Goal: Find specific page/section: Find specific page/section

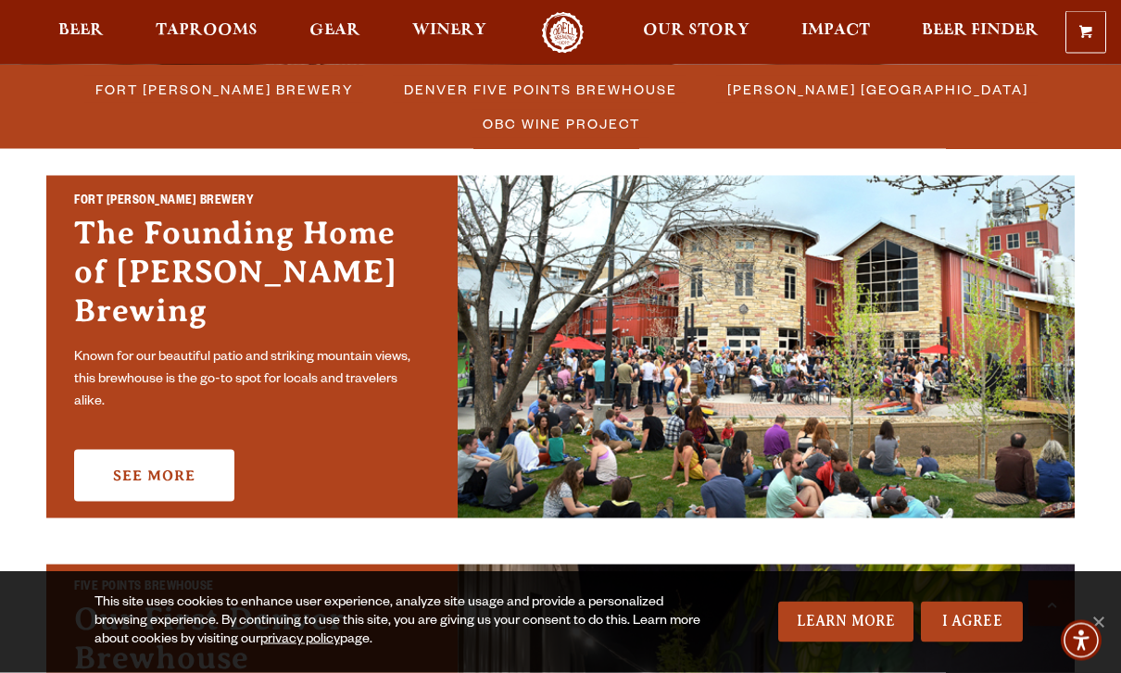
scroll to position [539, 0]
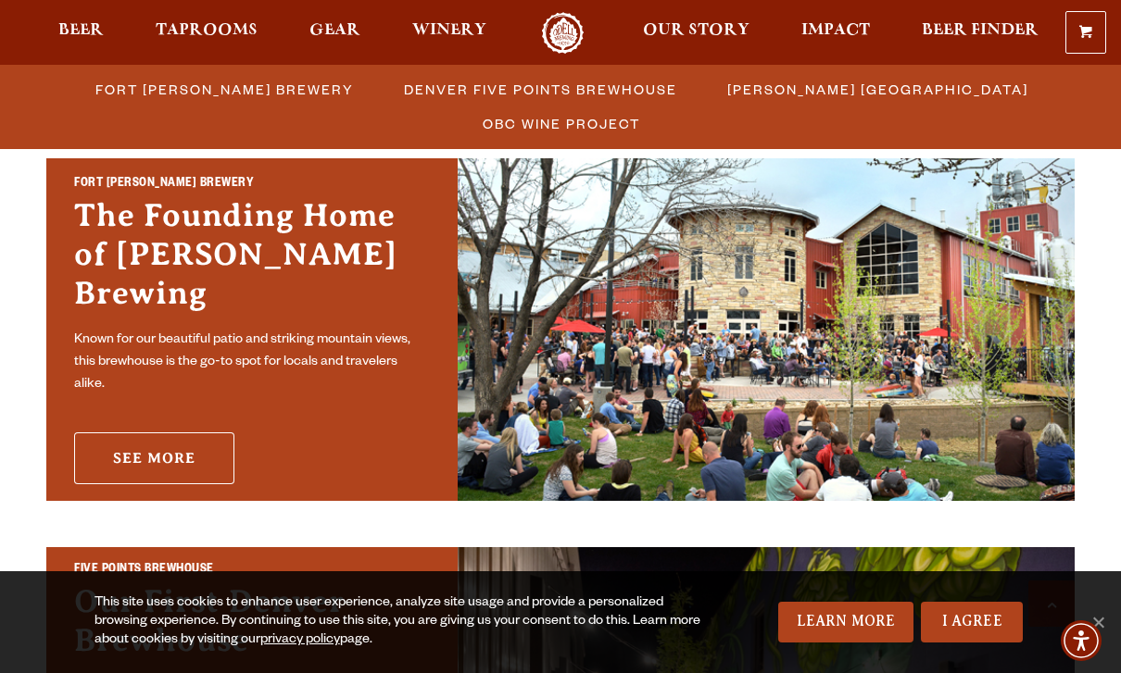
click at [183, 432] on link "See More" at bounding box center [154, 458] width 160 height 52
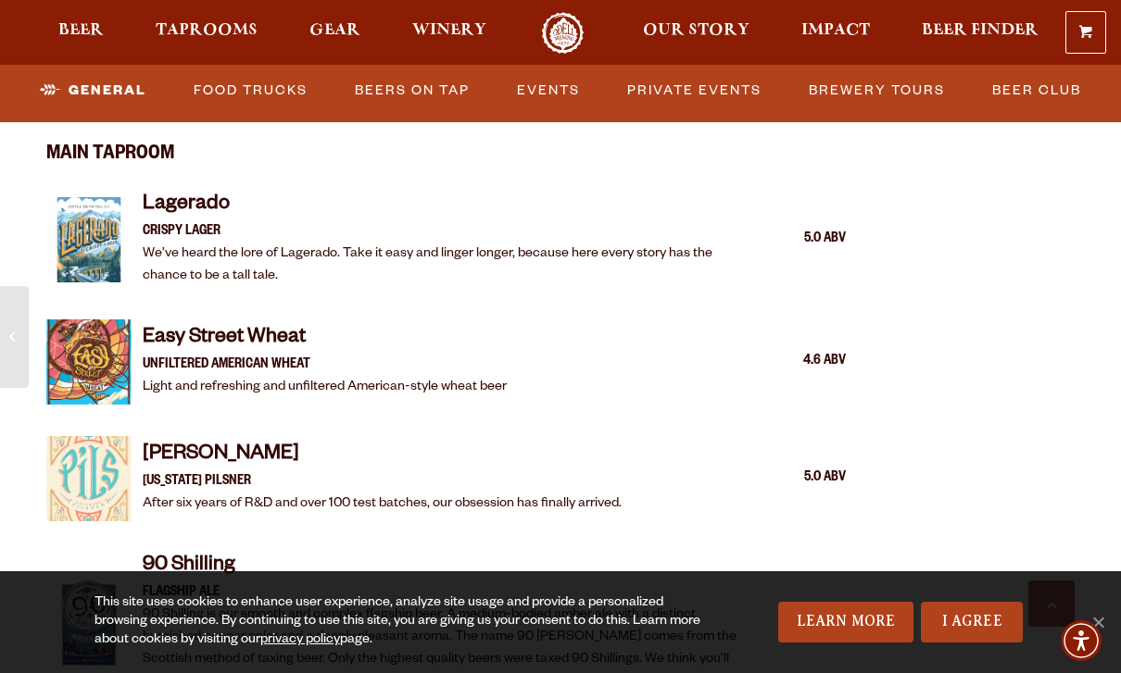
scroll to position [1755, 0]
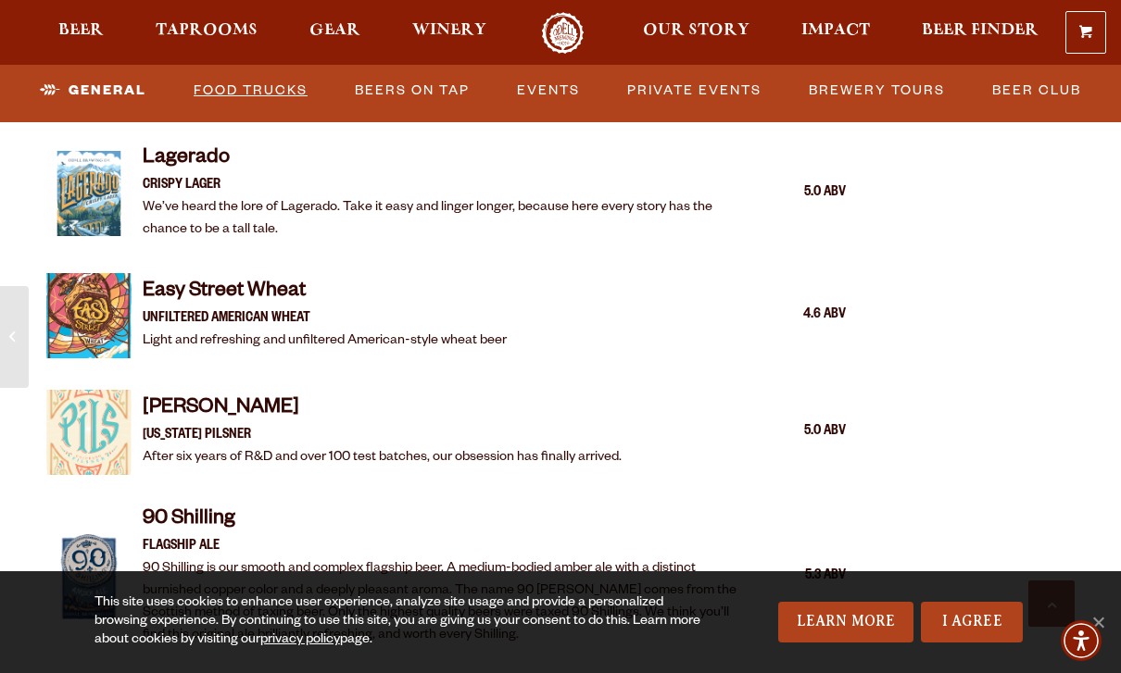
click at [261, 103] on link "Food Trucks" at bounding box center [250, 90] width 129 height 43
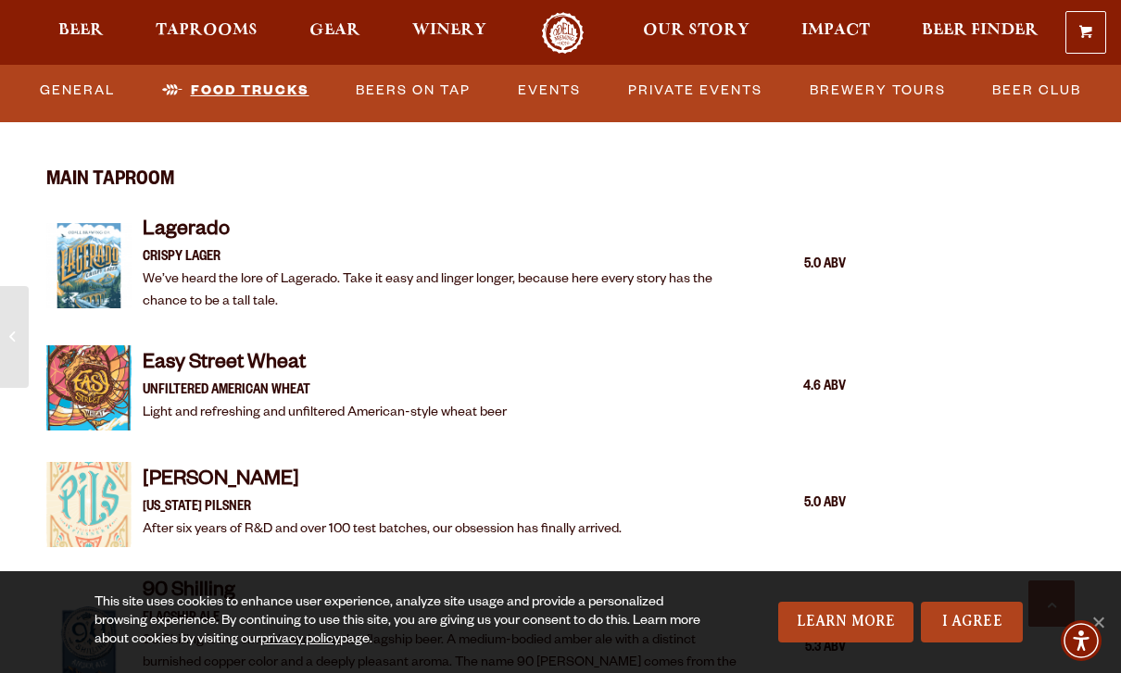
scroll to position [1672, 0]
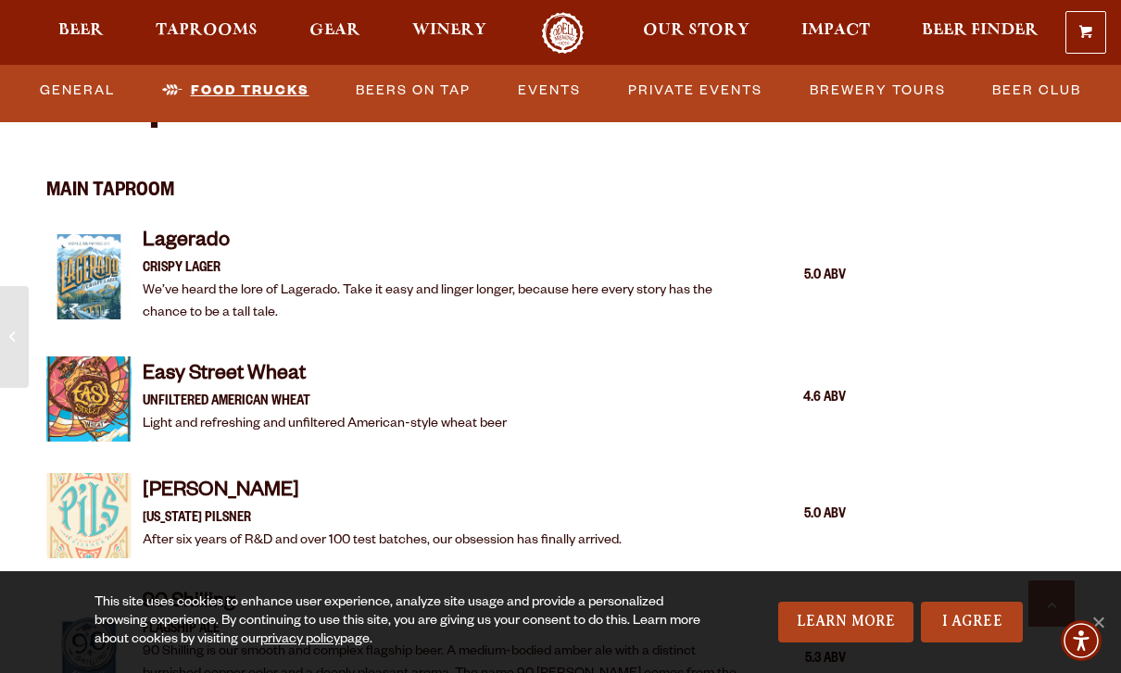
click at [208, 96] on link "Food Trucks" at bounding box center [236, 90] width 162 height 43
click at [996, 643] on link "I Agree" at bounding box center [972, 622] width 102 height 41
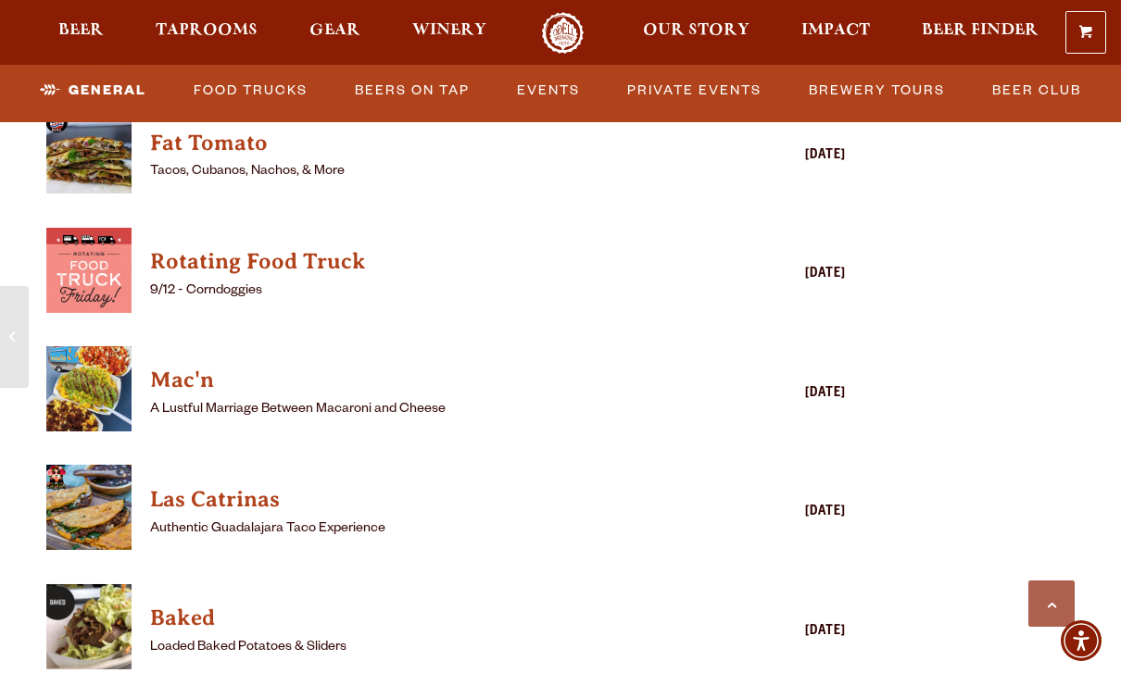
scroll to position [5015, 0]
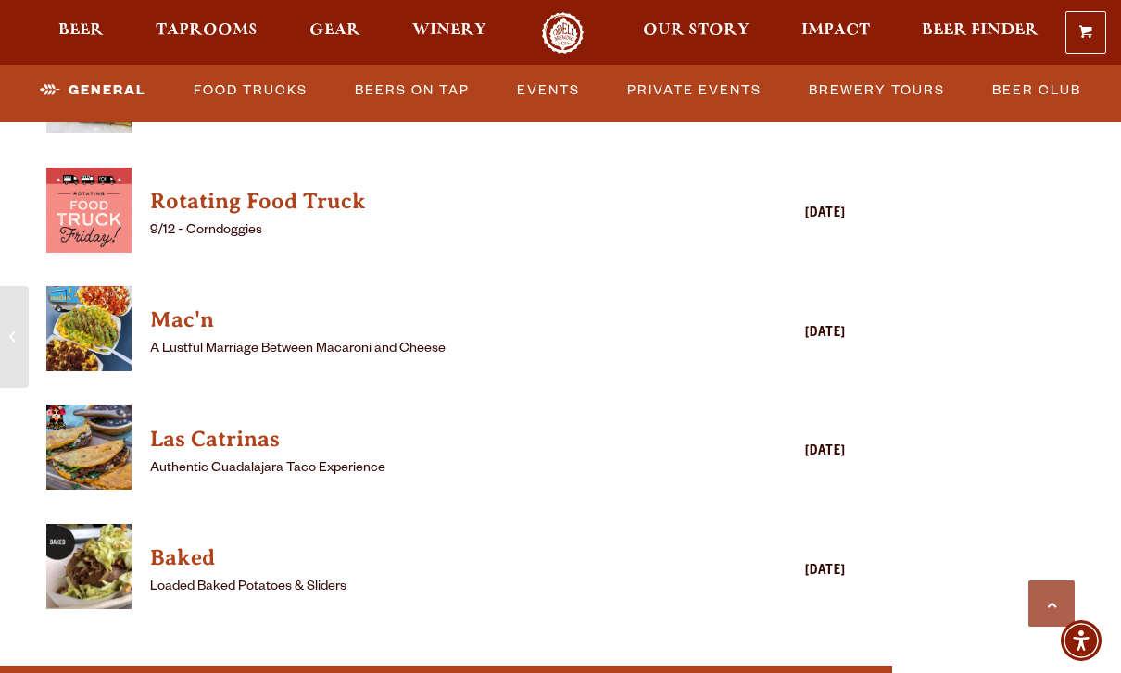
click at [96, 441] on img "View Las Catrinas details (opens in a new window)" at bounding box center [88, 447] width 85 height 85
